Goal: Task Accomplishment & Management: Complete application form

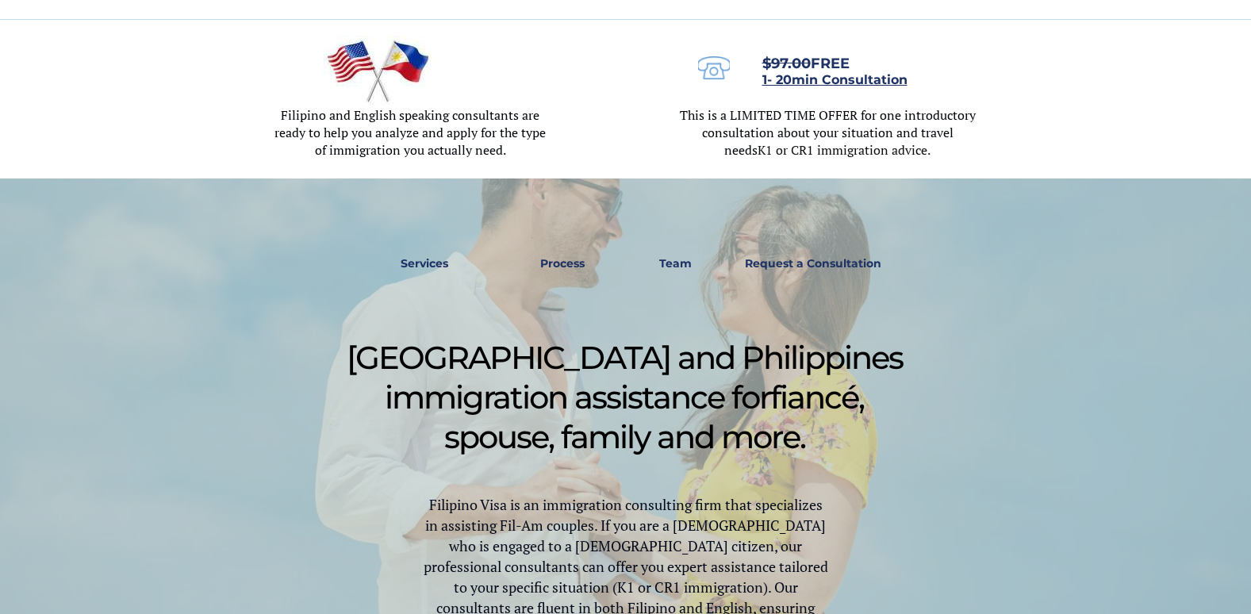
scroll to position [476, 0]
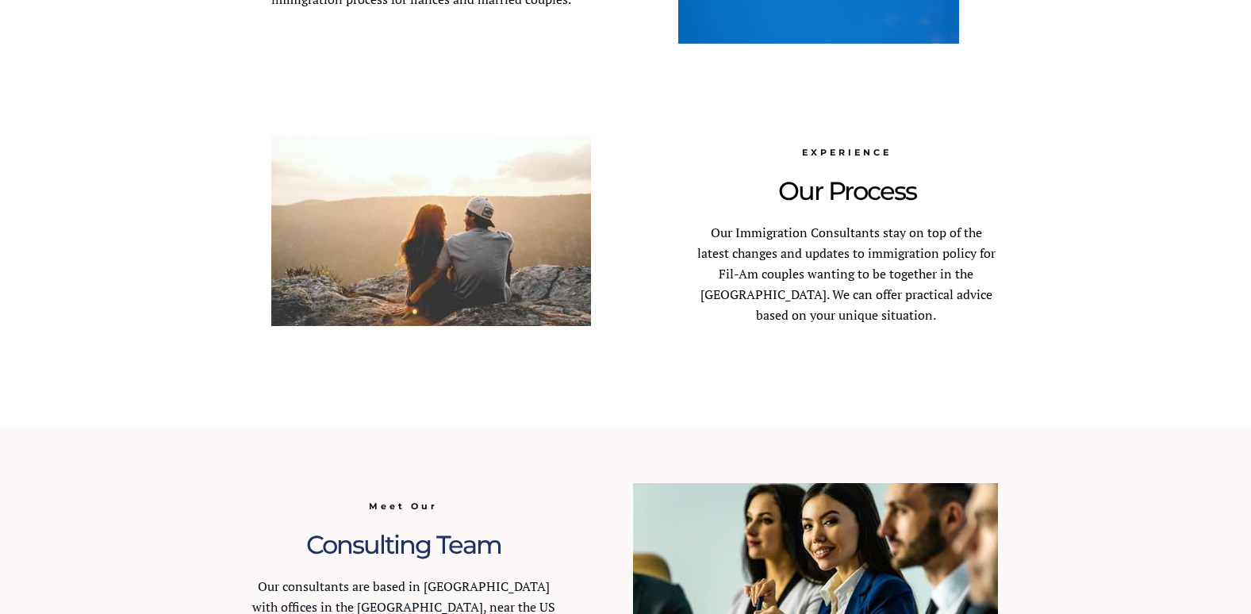
scroll to position [1428, 0]
